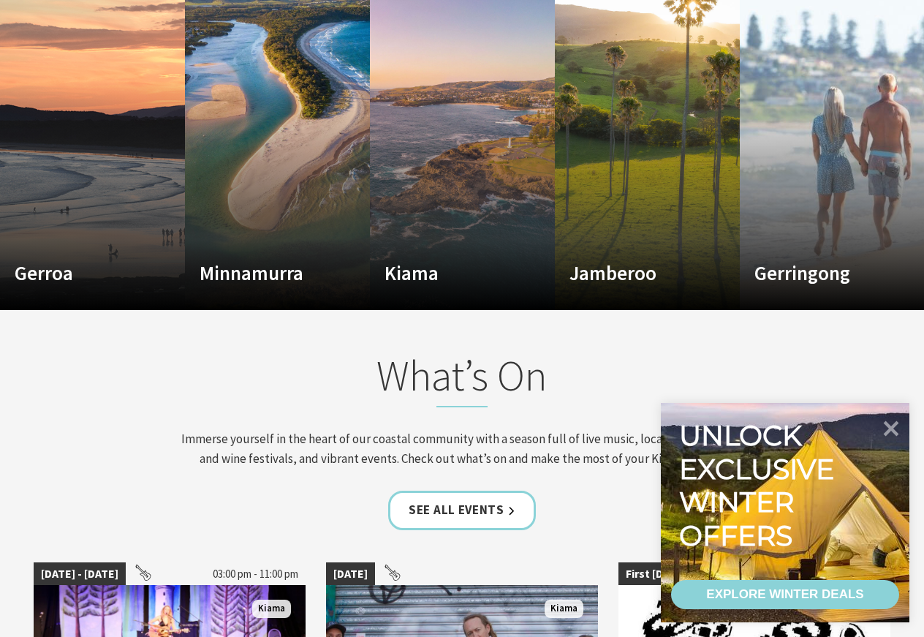
scroll to position [1066, 0]
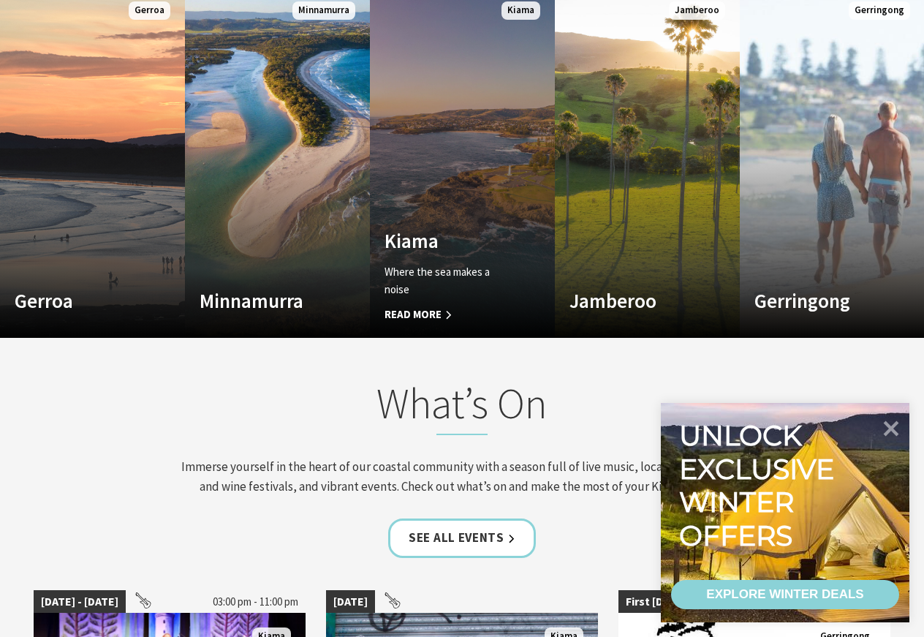
click at [440, 277] on p "Where the sea makes a noise" at bounding box center [448, 280] width 128 height 35
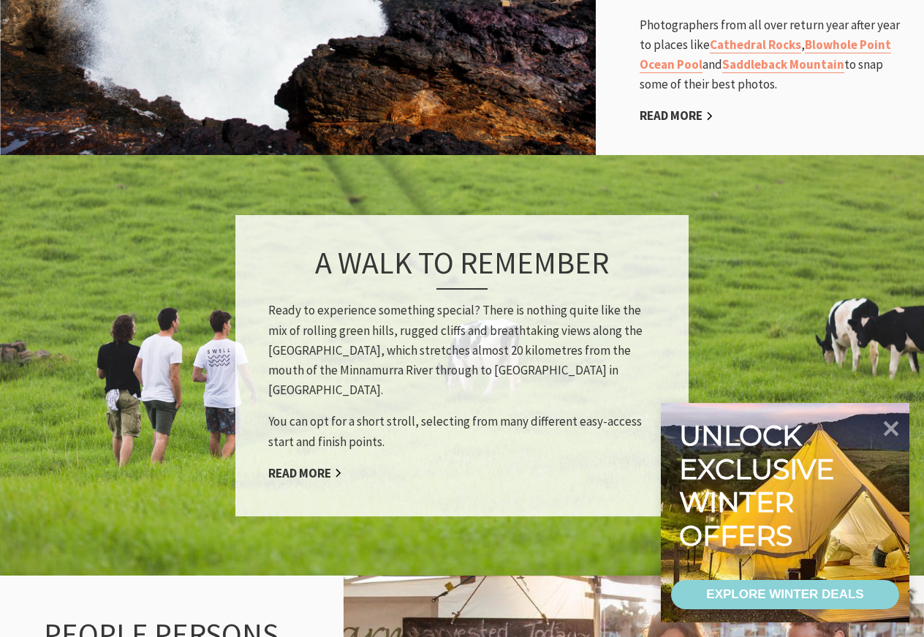
scroll to position [1264, 0]
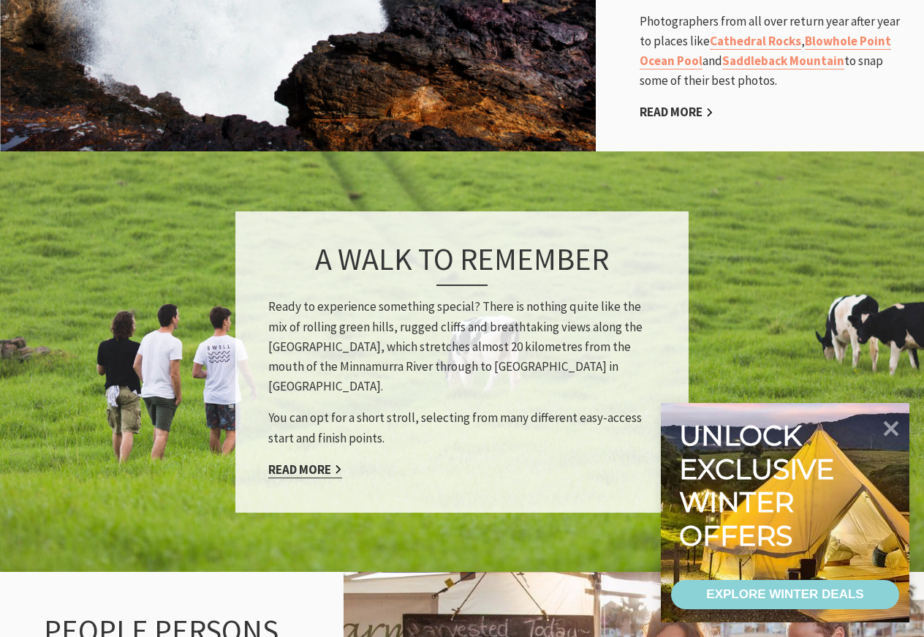
click at [294, 461] on link "Read More" at bounding box center [305, 469] width 74 height 17
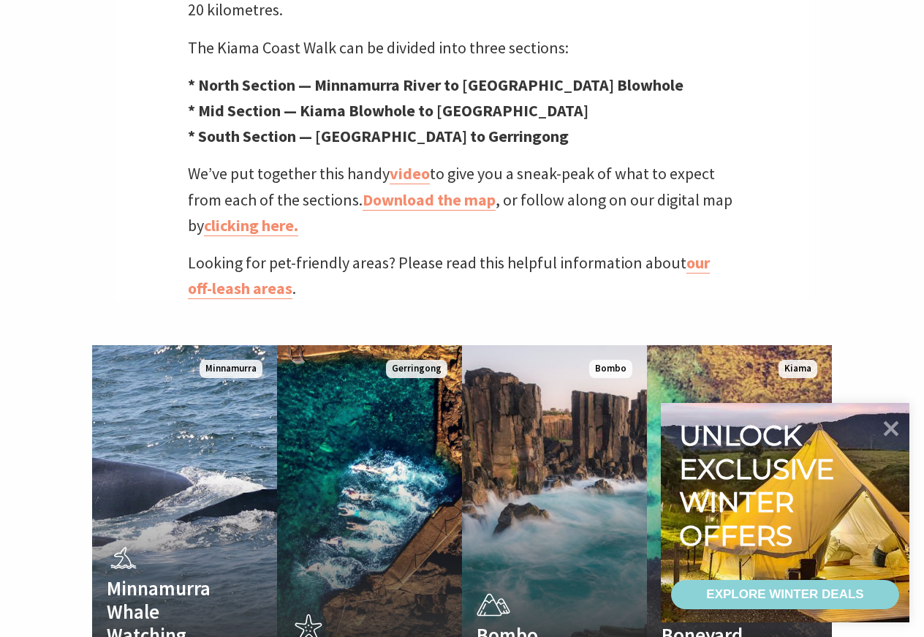
scroll to position [669, 0]
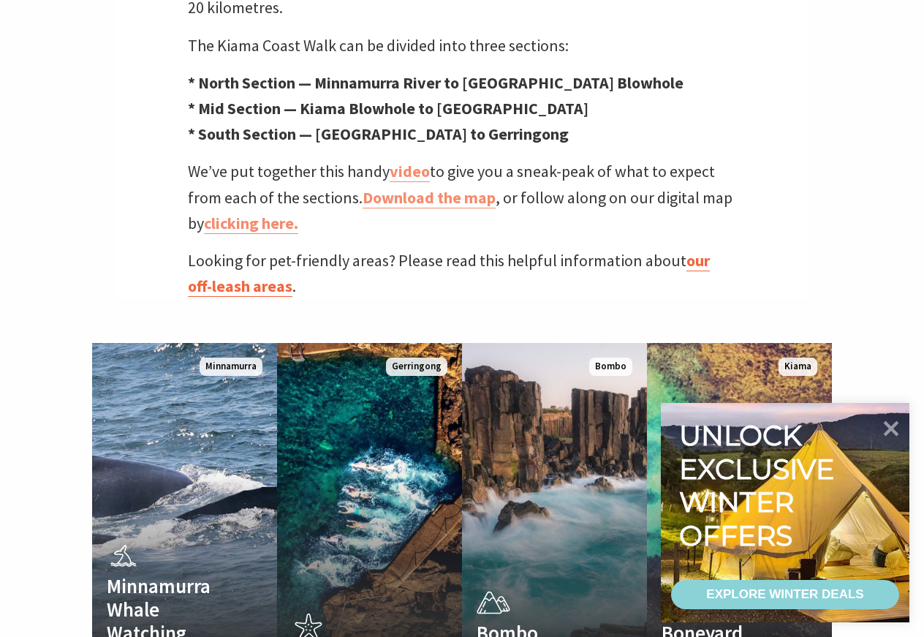
click at [702, 250] on link "our off-leash areas" at bounding box center [449, 273] width 522 height 47
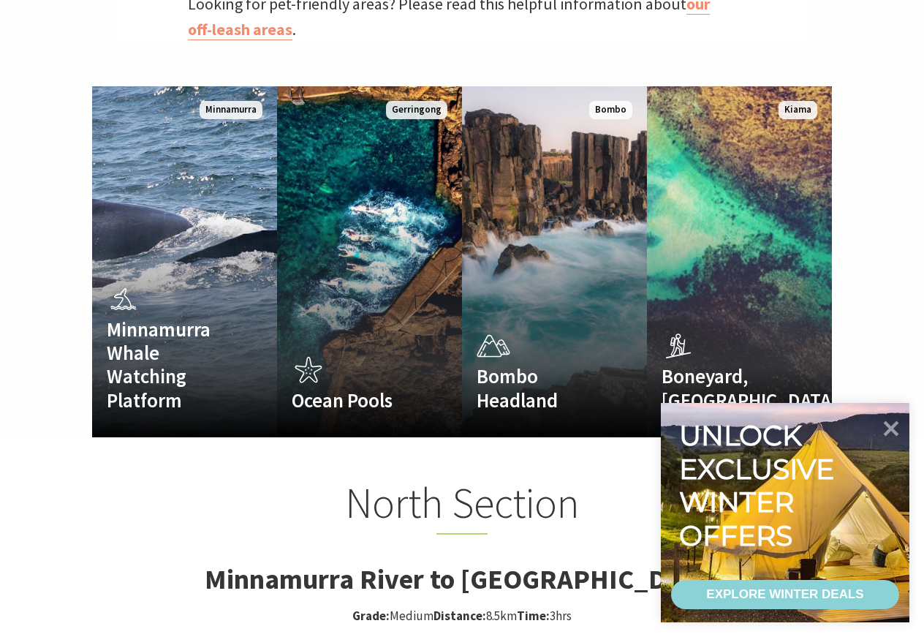
scroll to position [928, 0]
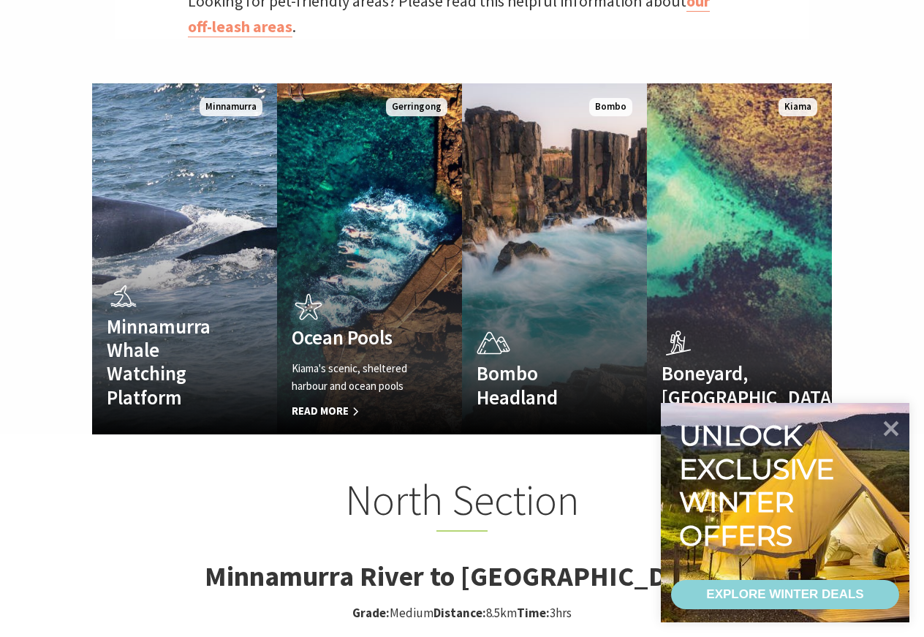
click at [367, 289] on div "Ocean Pools Kiama's scenic, sheltered harbour and ocean pools Read More" at bounding box center [355, 354] width 157 height 131
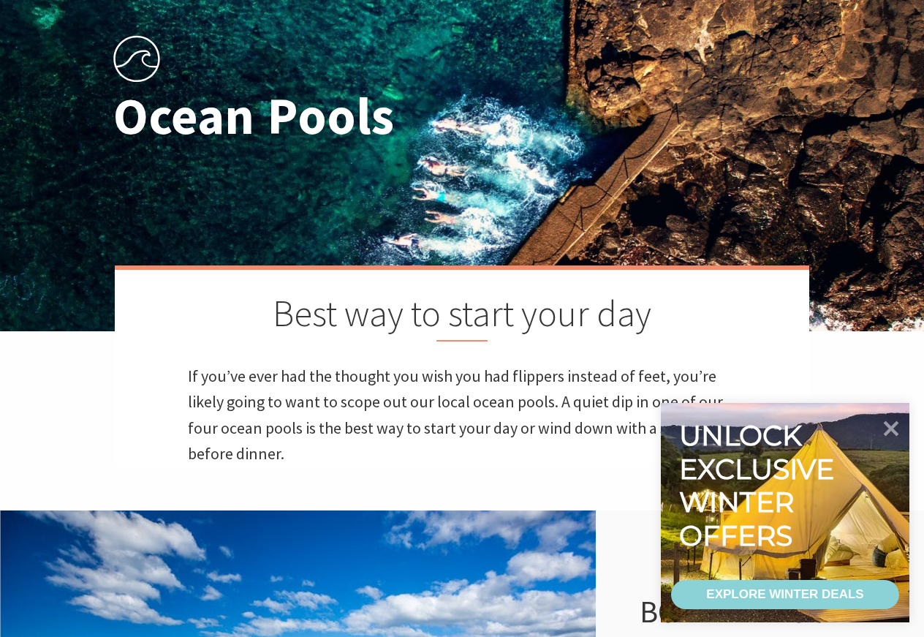
scroll to position [154, 0]
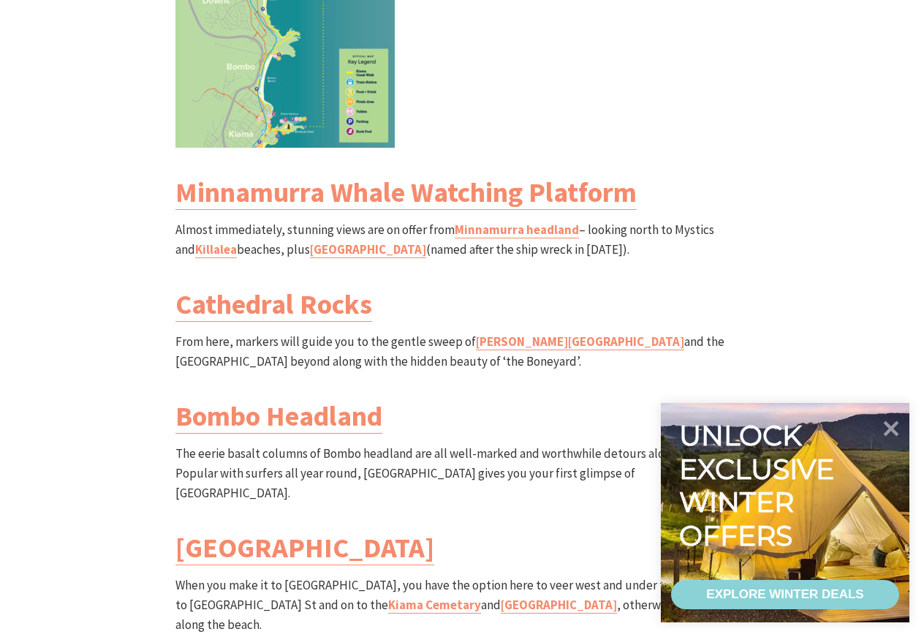
scroll to position [1727, 0]
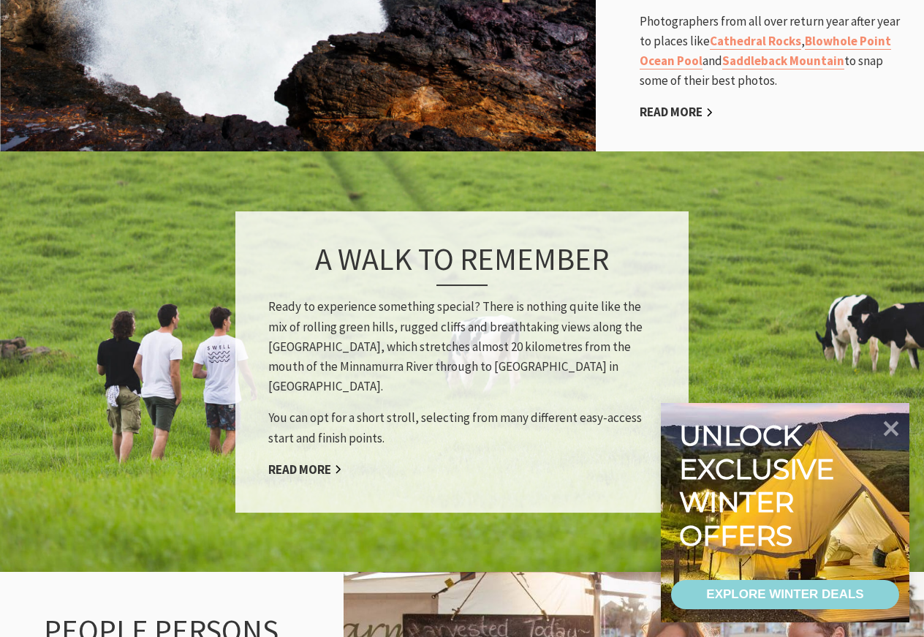
scroll to position [441, 915]
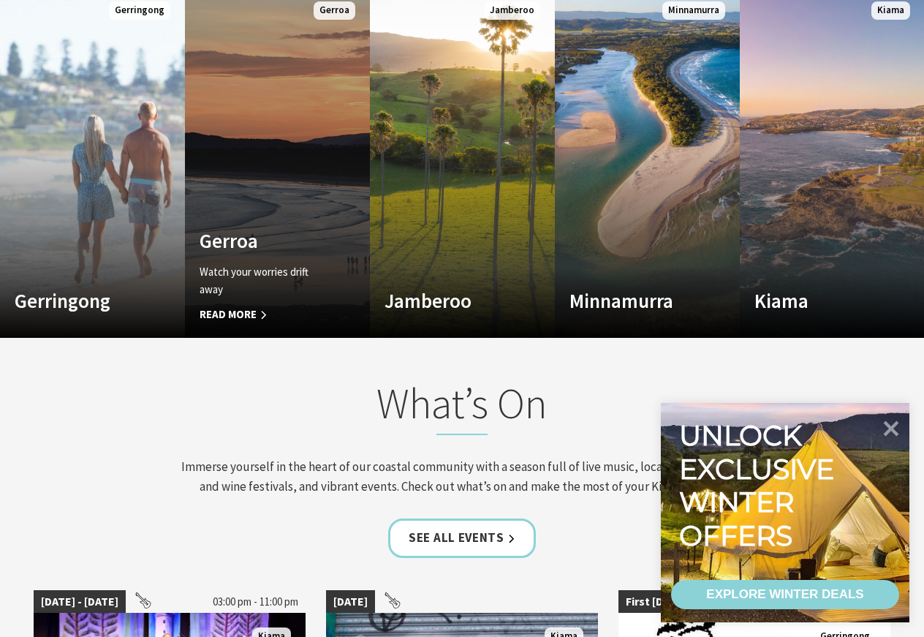
scroll to position [229, 913]
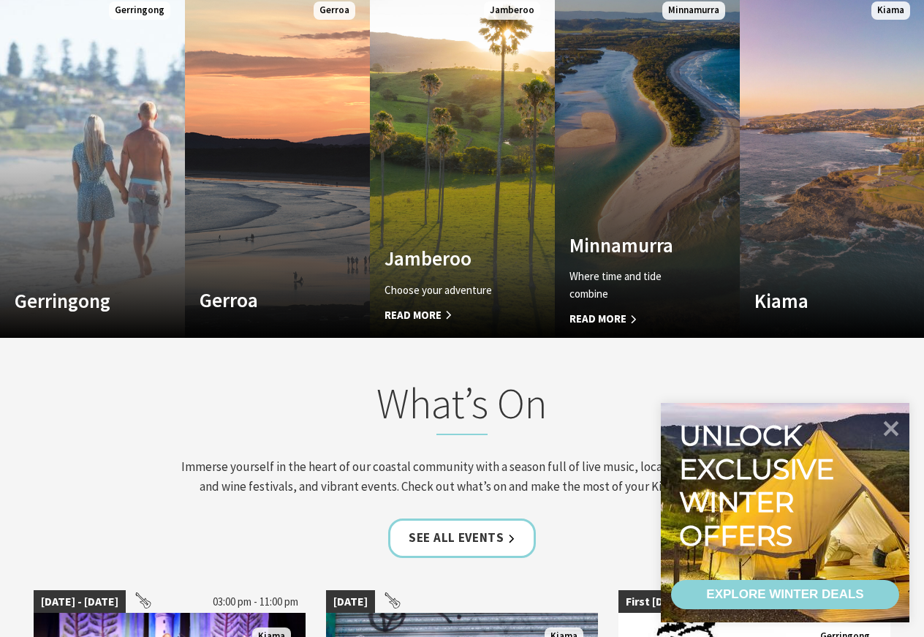
click at [604, 157] on link "Custom Image Used Minnamurra Where time and tide combine Read More Minnamurra" at bounding box center [647, 162] width 185 height 351
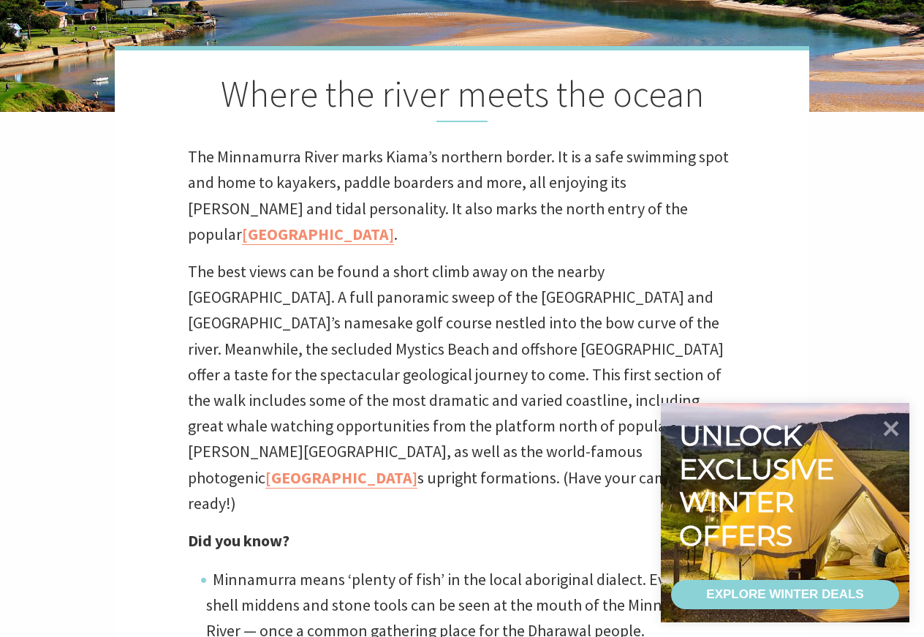
scroll to position [366, 0]
click at [394, 223] on link "[GEOGRAPHIC_DATA]" at bounding box center [318, 233] width 152 height 21
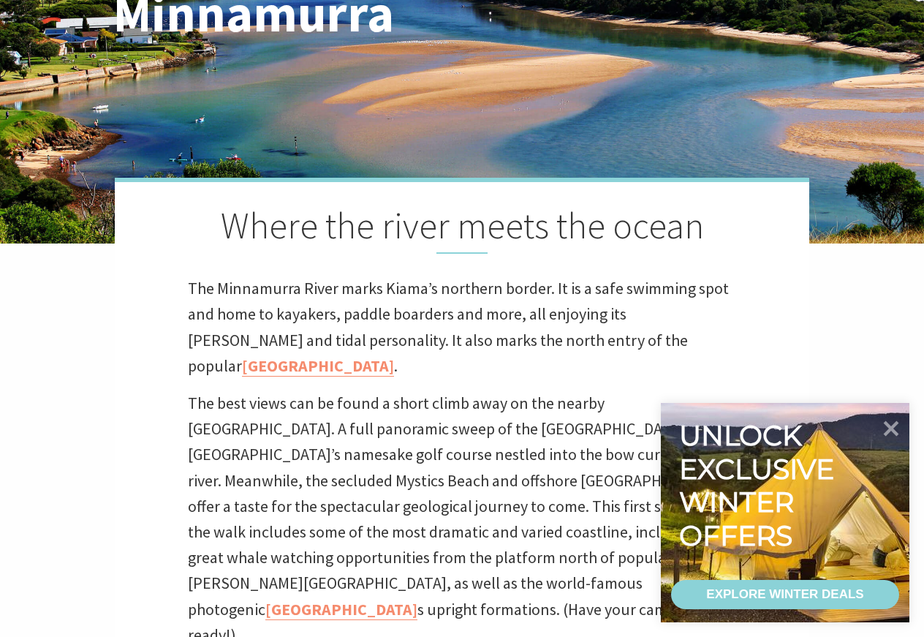
scroll to position [0, 0]
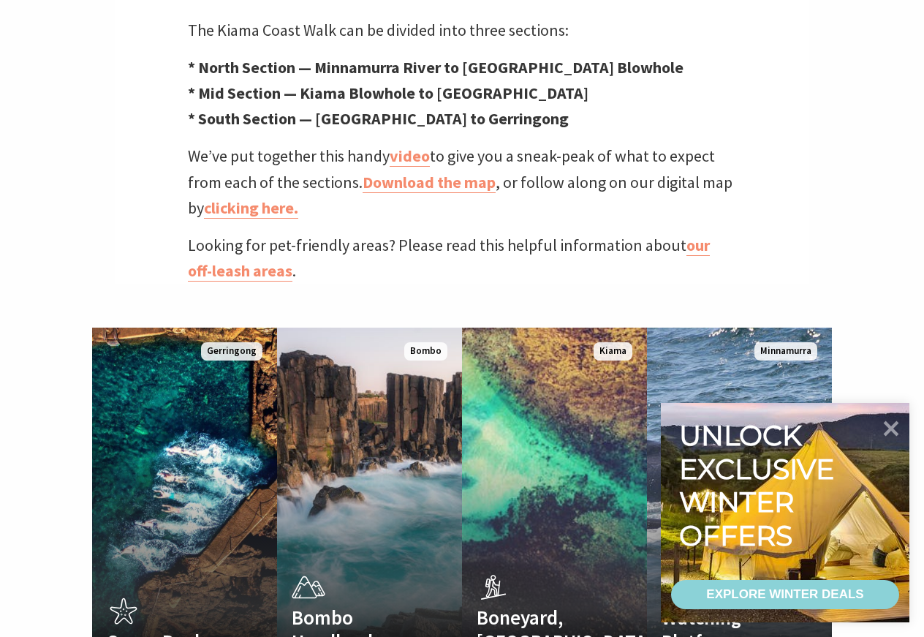
scroll to position [693, 0]
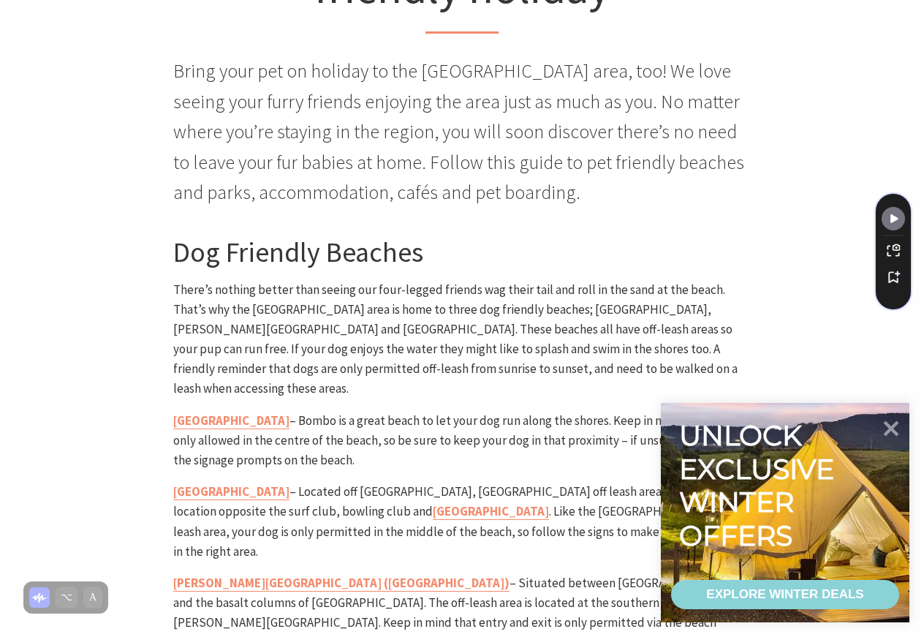
scroll to position [545, 0]
